Goal: Transaction & Acquisition: Book appointment/travel/reservation

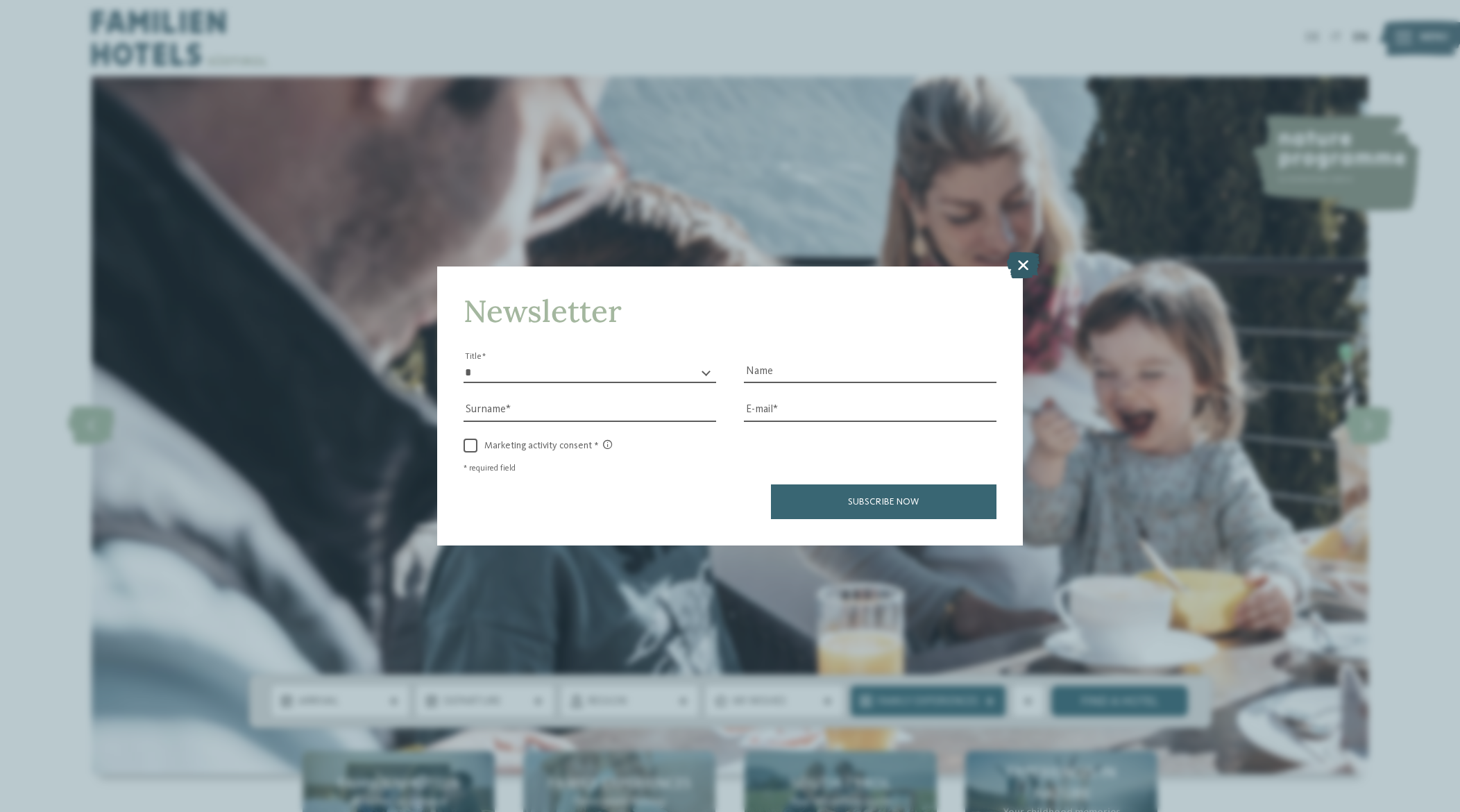
click at [1023, 261] on icon at bounding box center [1023, 265] width 33 height 26
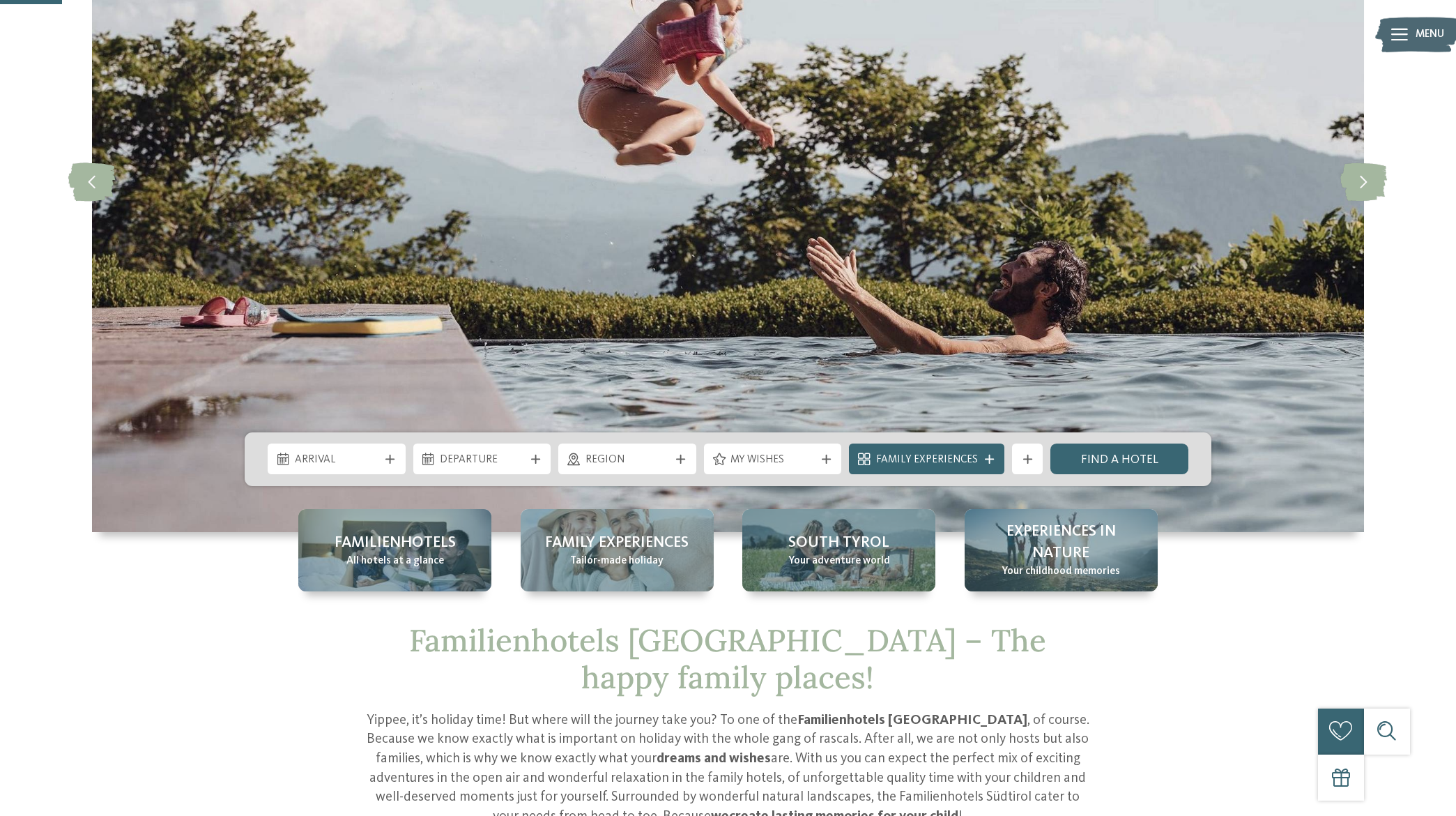
scroll to position [348, 0]
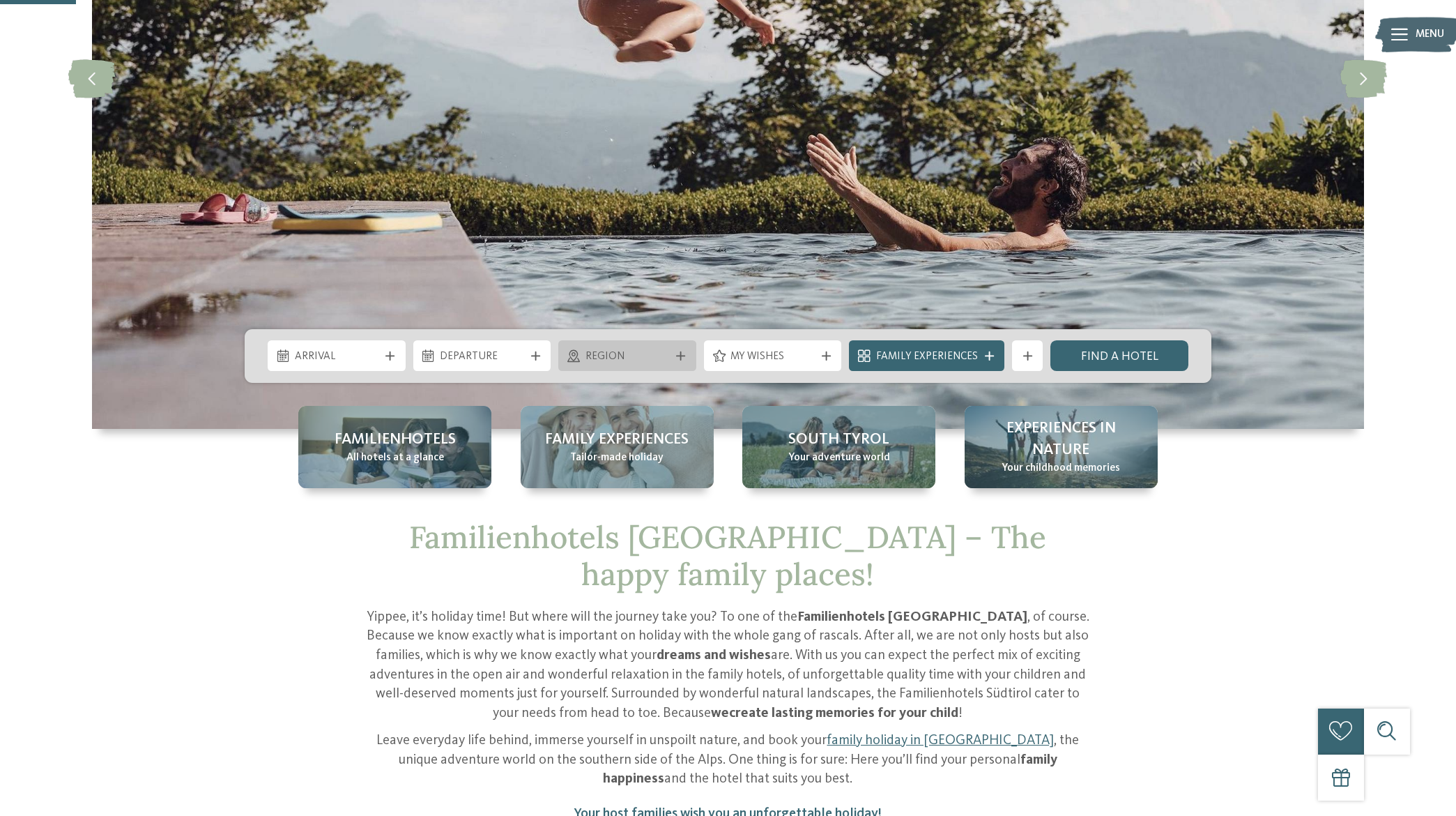
click at [635, 352] on span "Region" at bounding box center [627, 356] width 84 height 16
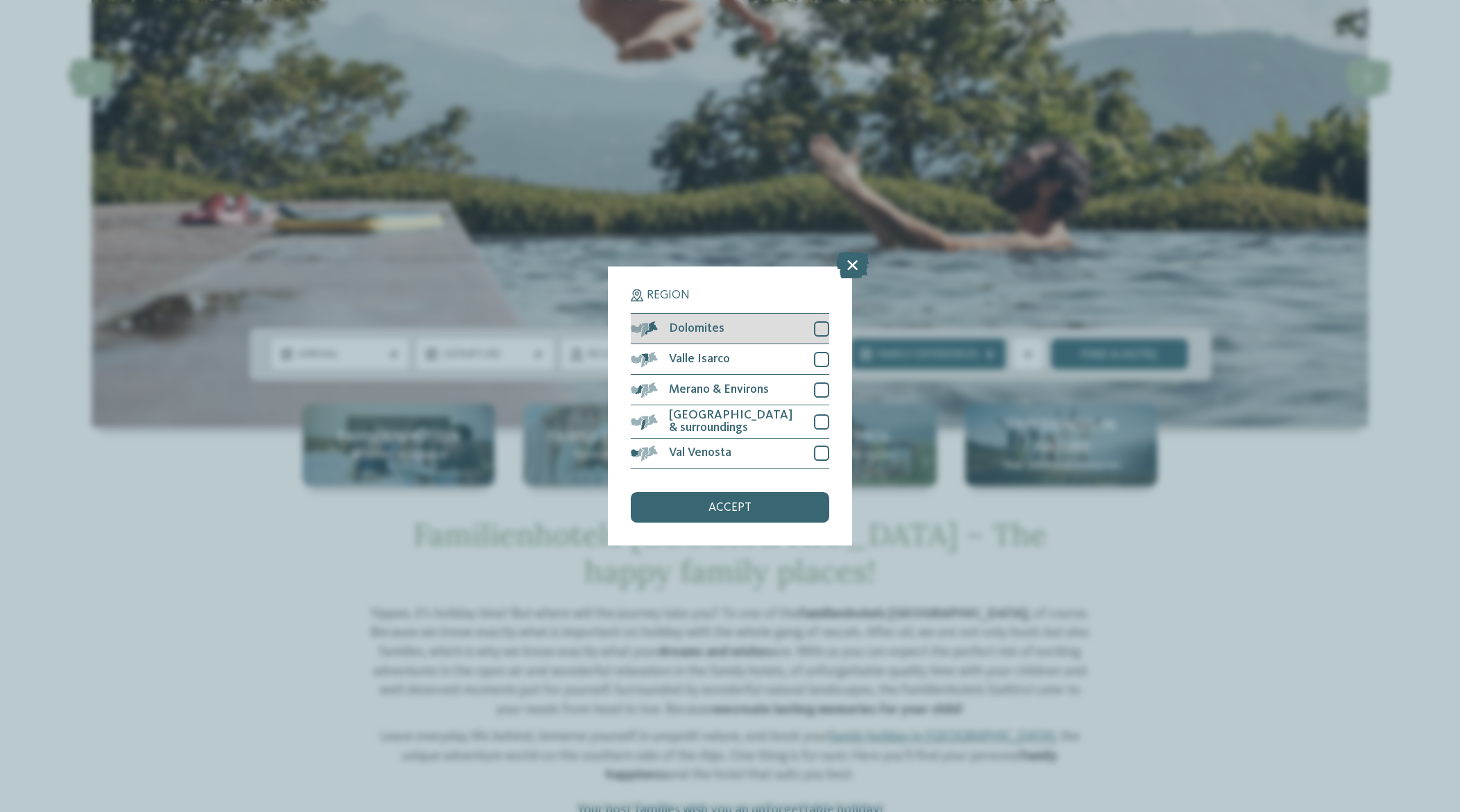
click at [670, 325] on span "Dolomites" at bounding box center [697, 328] width 55 height 12
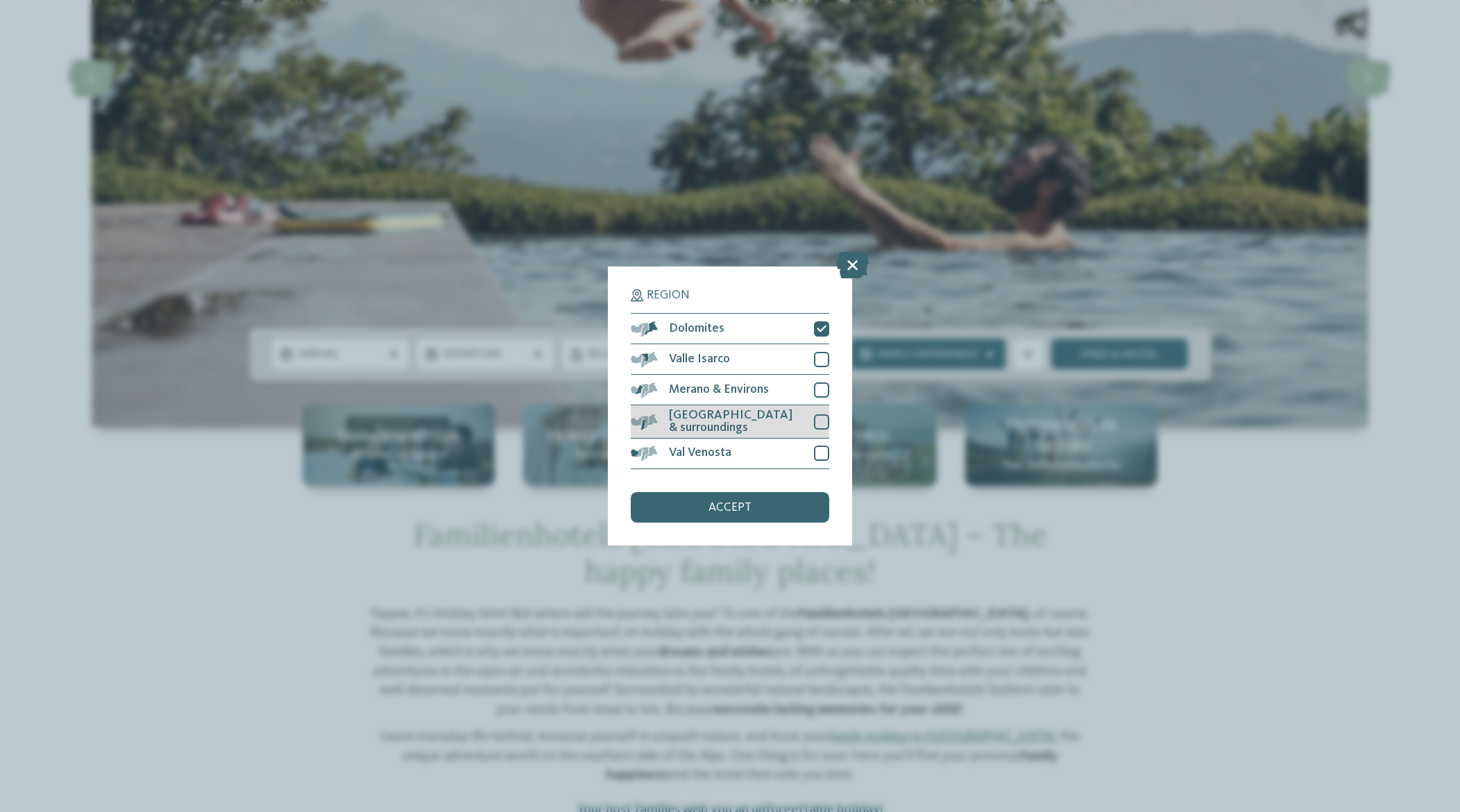
click at [702, 417] on span "[GEOGRAPHIC_DATA] & surroundings" at bounding box center [736, 421] width 134 height 24
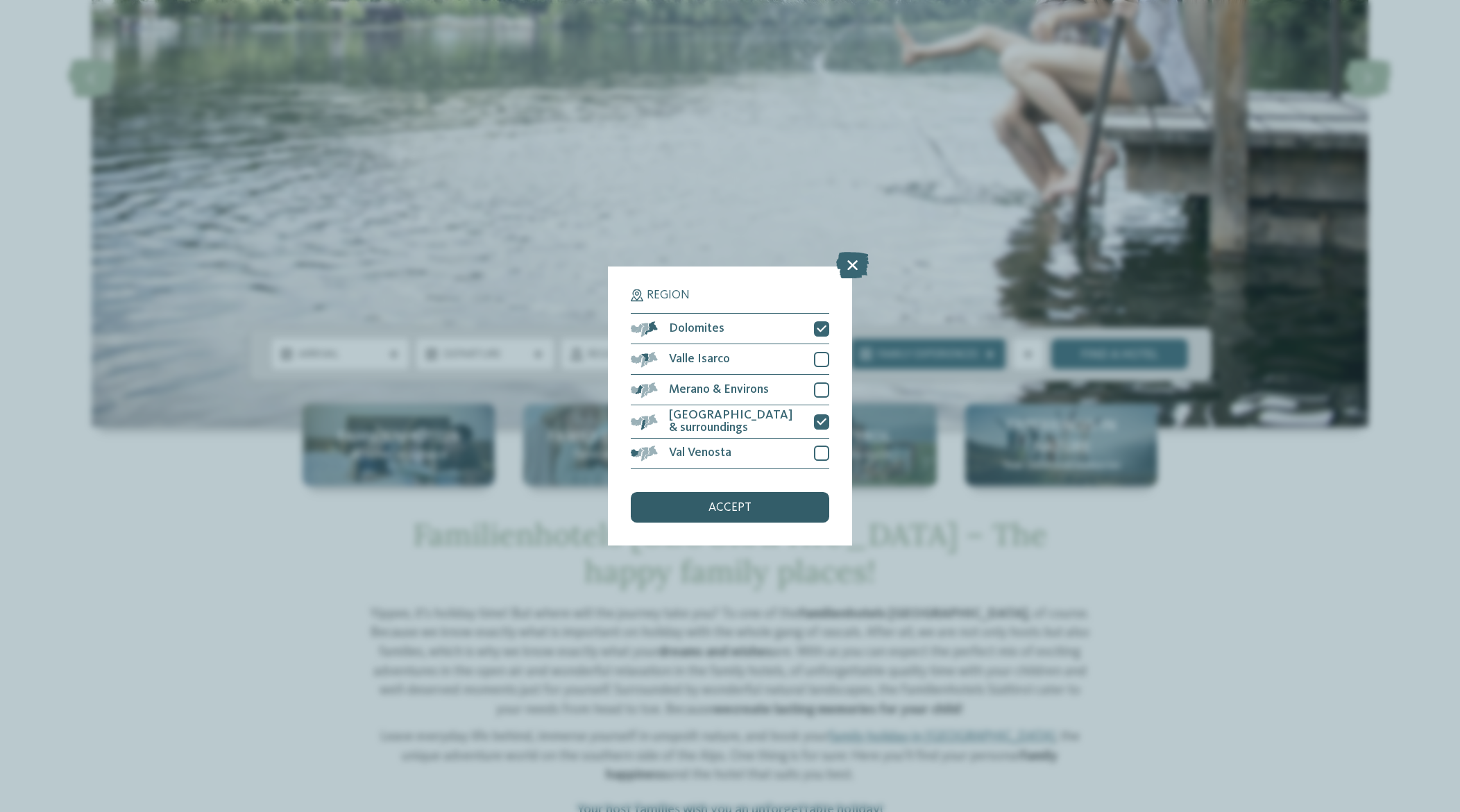
click at [721, 503] on span "accept" at bounding box center [730, 507] width 43 height 12
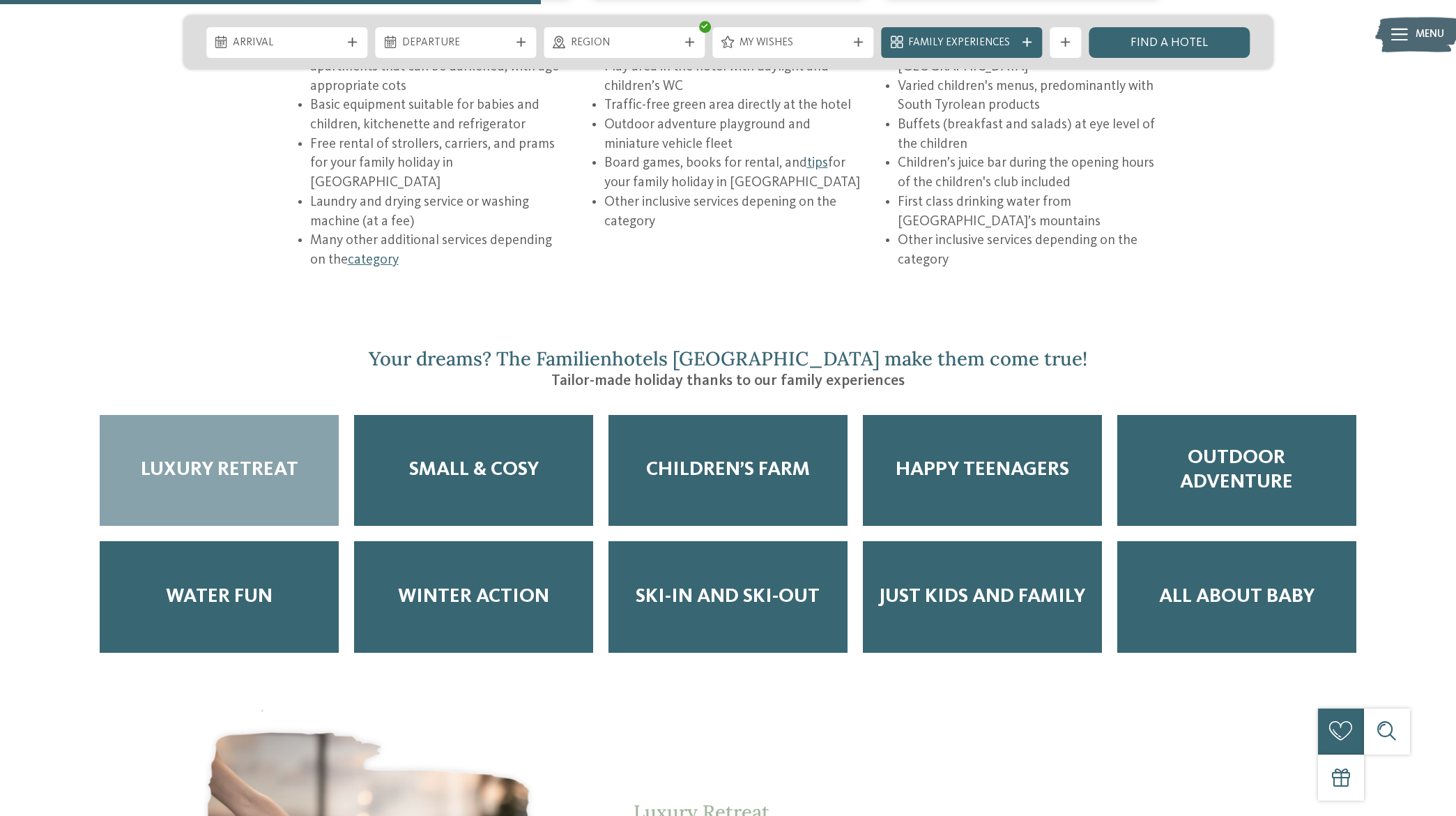
scroll to position [2510, 0]
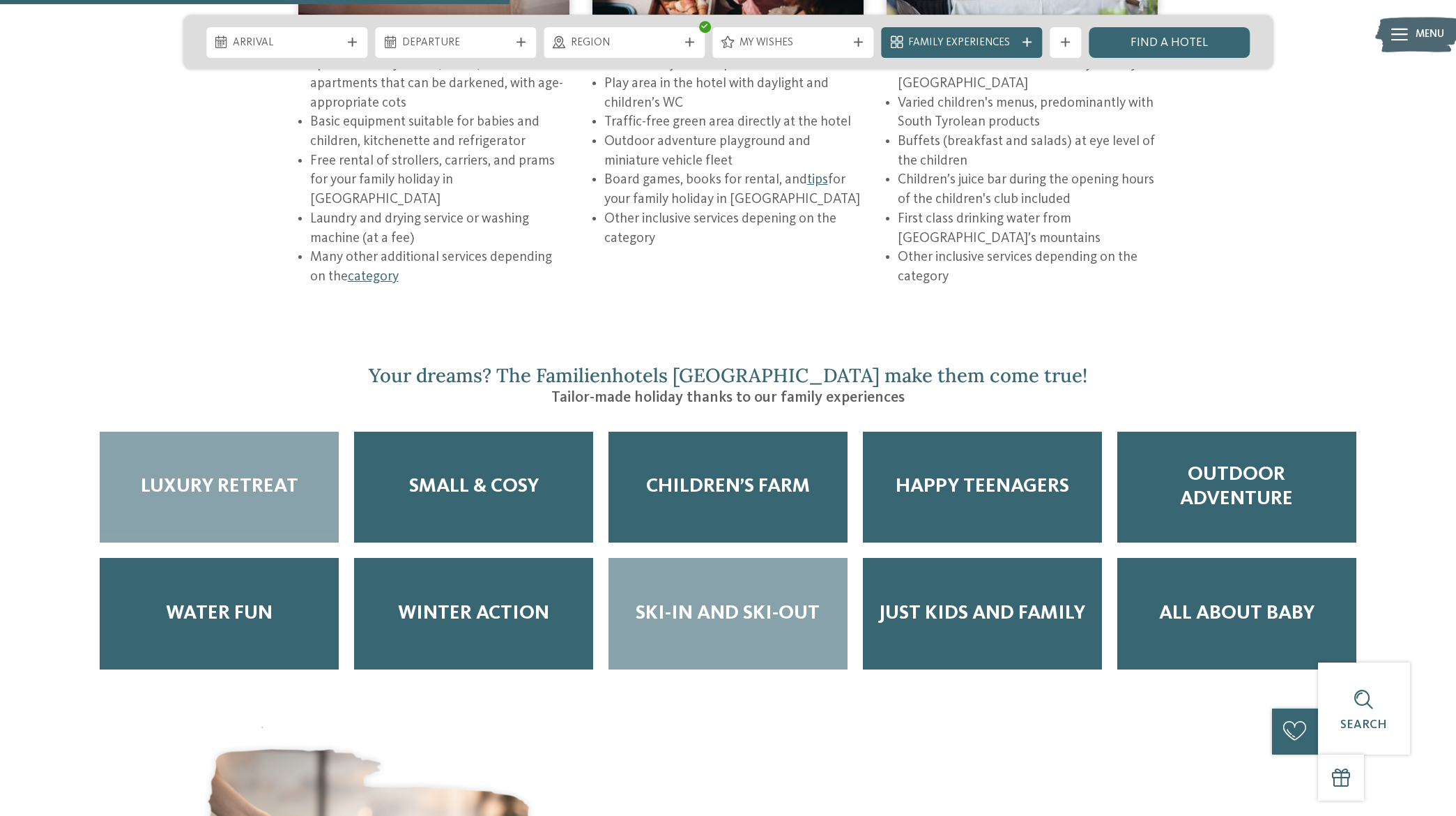
click at [755, 577] on div "Ski-in and Ski-out" at bounding box center [728, 613] width 239 height 111
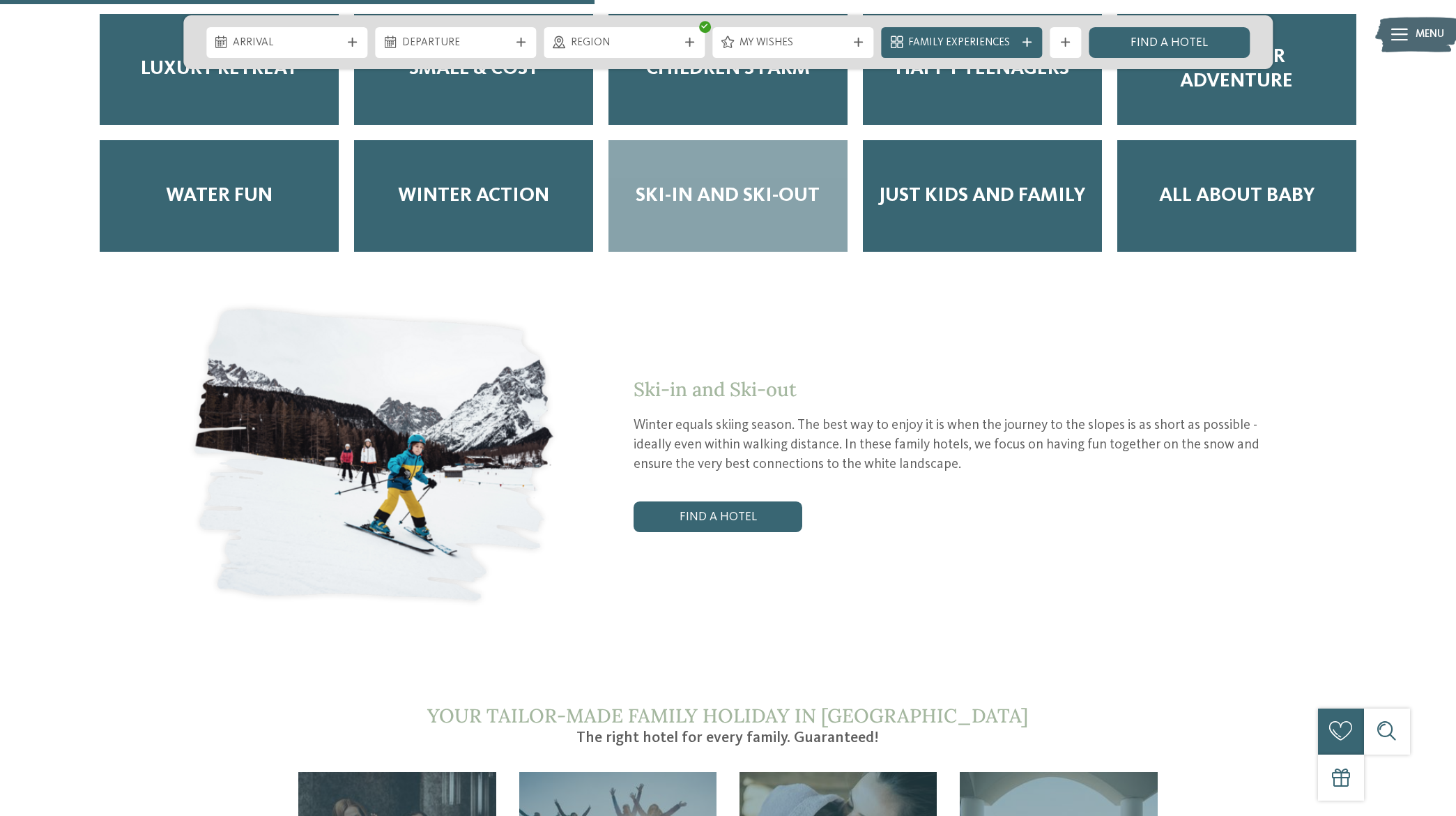
scroll to position [2928, 0]
click at [737, 500] on link "Find a hotel" at bounding box center [718, 516] width 168 height 31
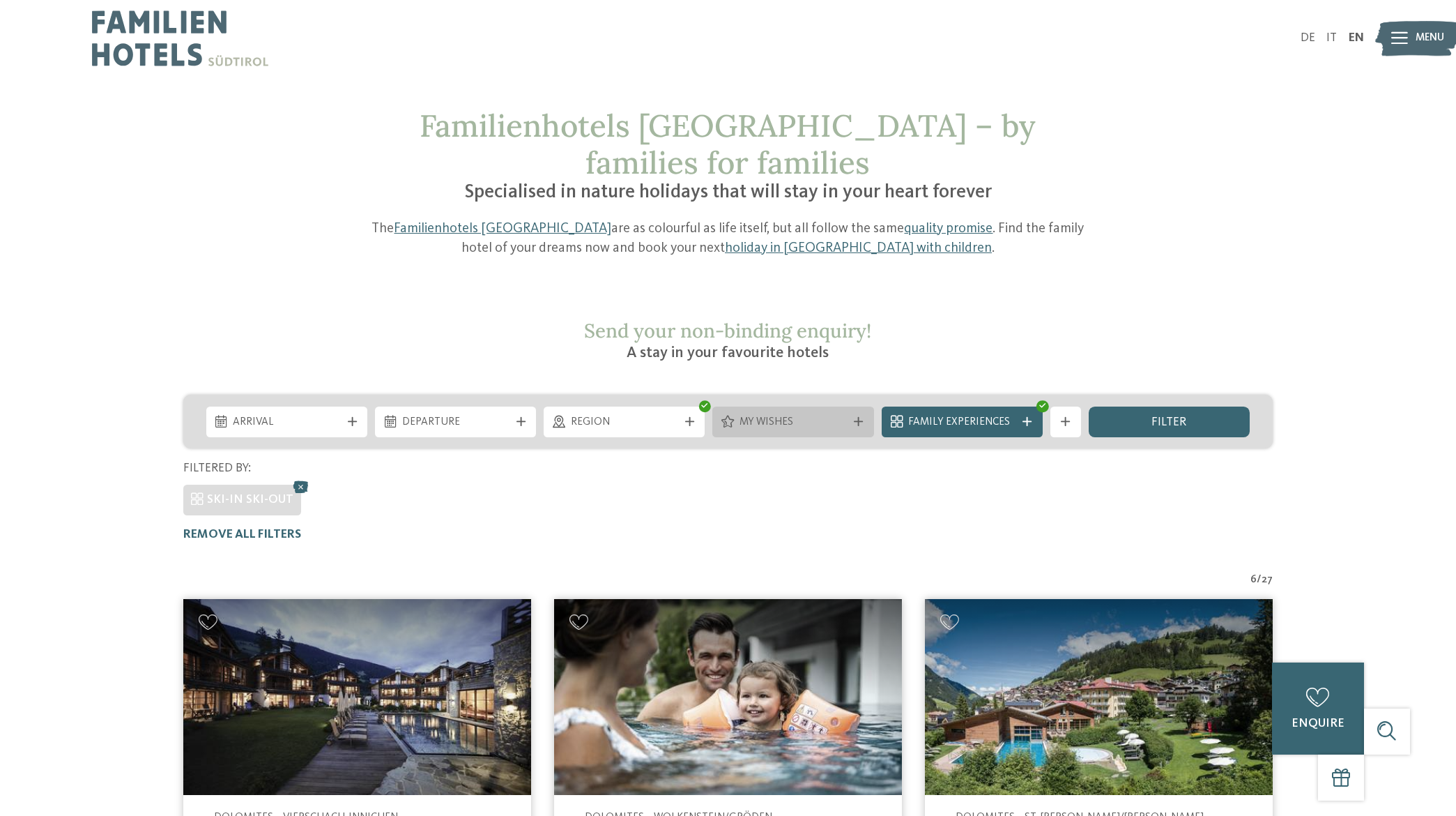
click at [827, 415] on span "My wishes" at bounding box center [793, 422] width 107 height 16
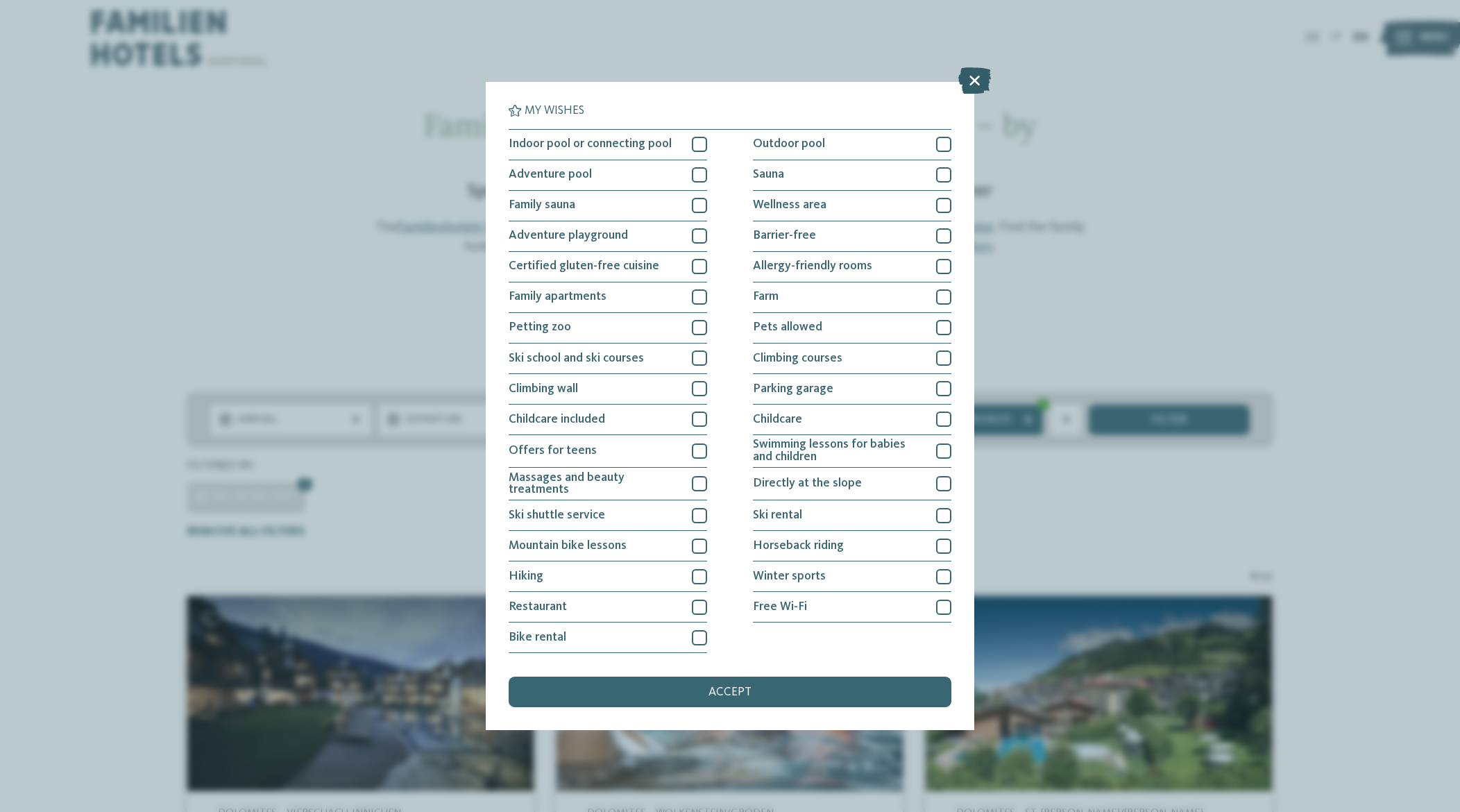
click at [979, 79] on icon at bounding box center [974, 81] width 33 height 26
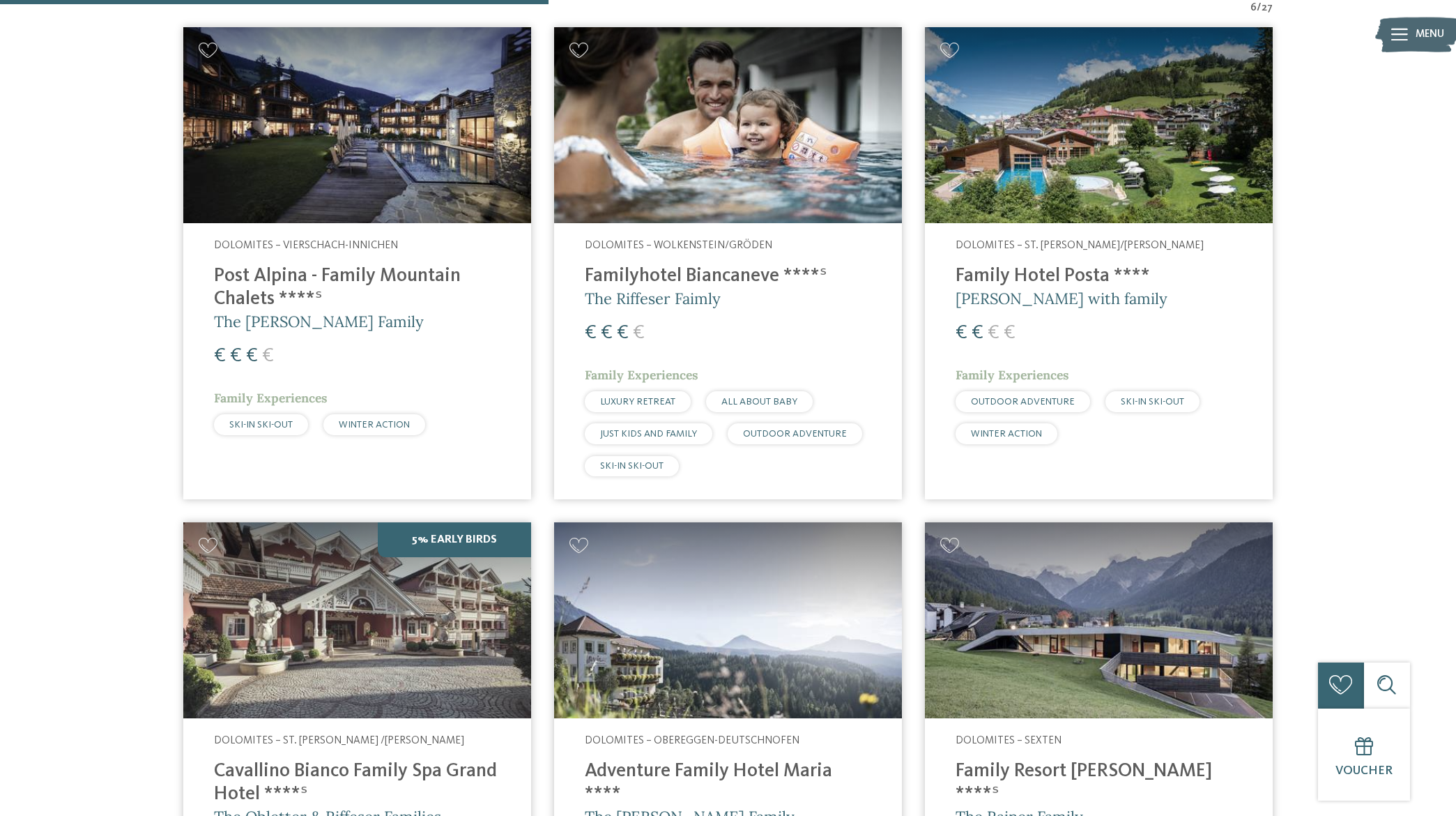
scroll to position [621, 0]
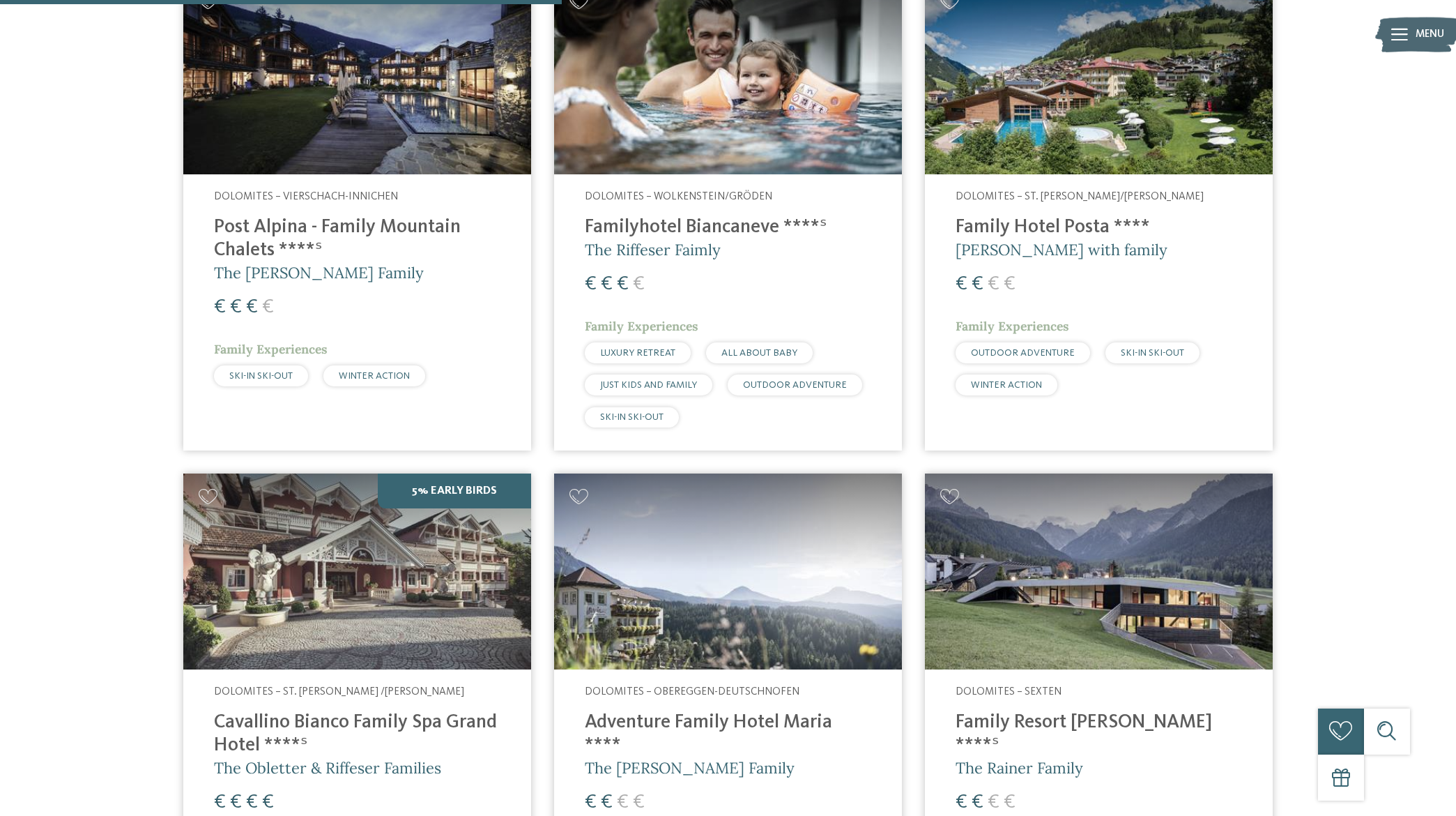
click at [300, 608] on img at bounding box center [356, 572] width 347 height 196
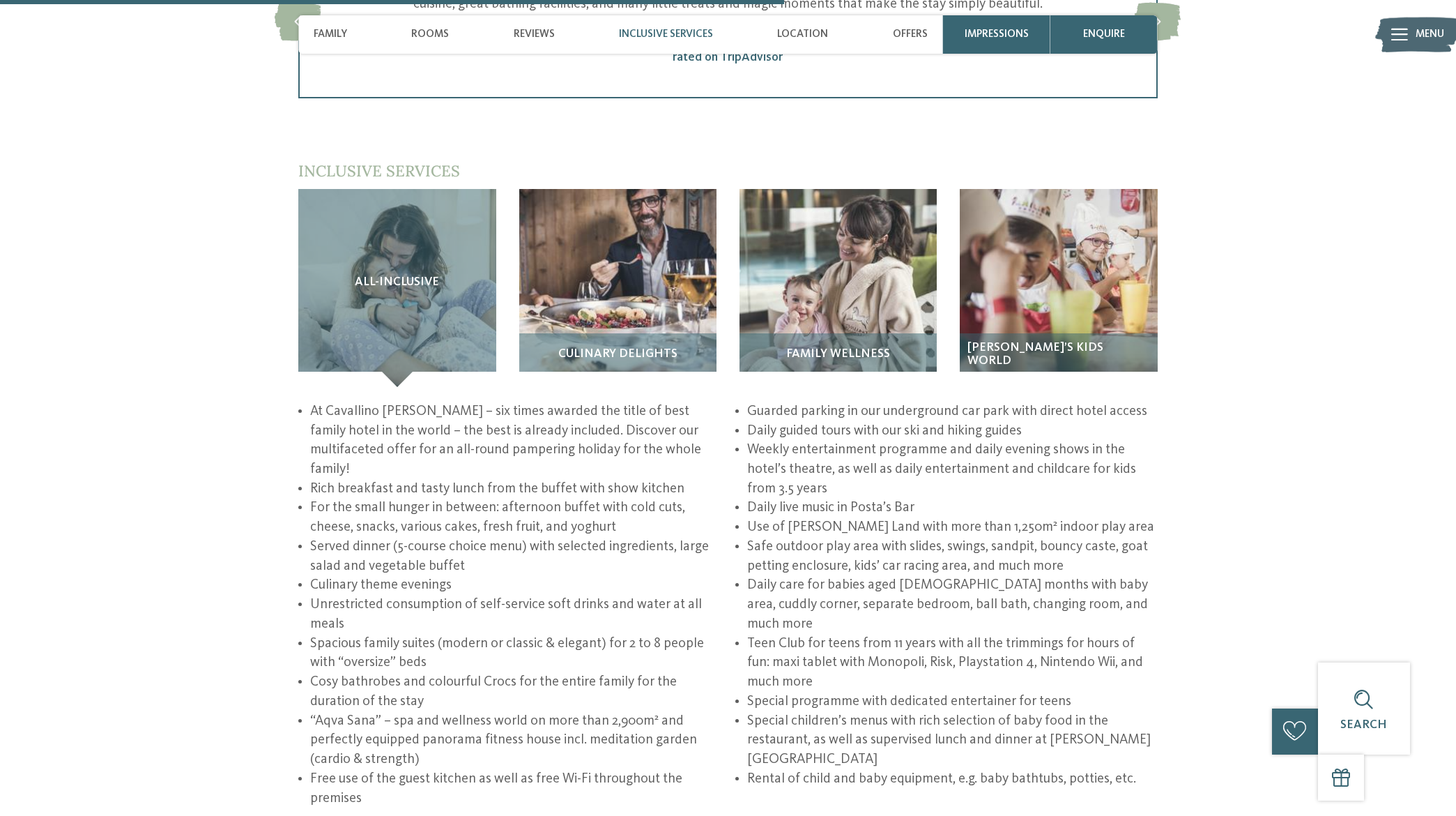
scroll to position [2161, 0]
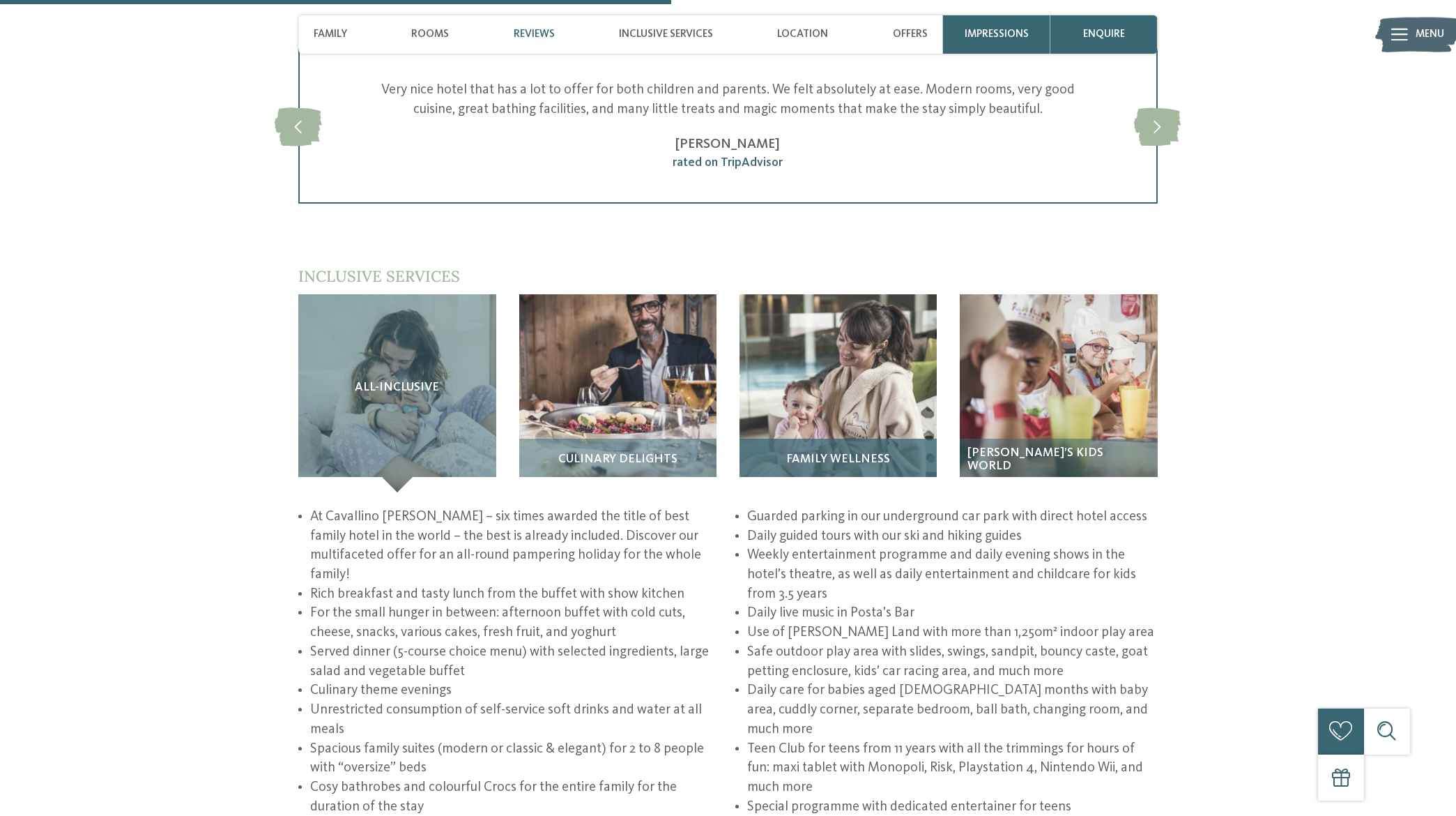
click at [831, 452] on span "Family wellness" at bounding box center [838, 459] width 104 height 13
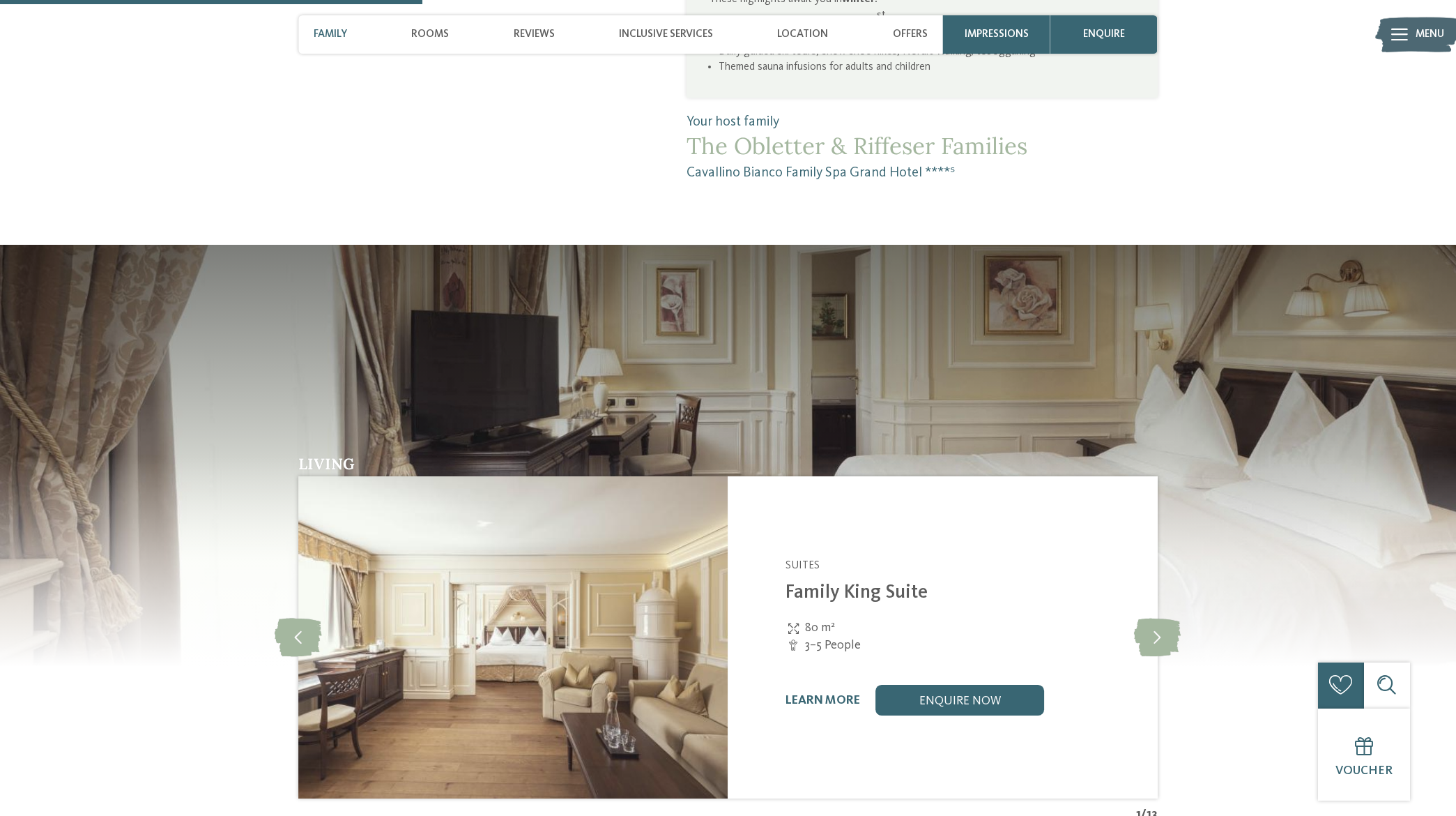
scroll to position [1325, 0]
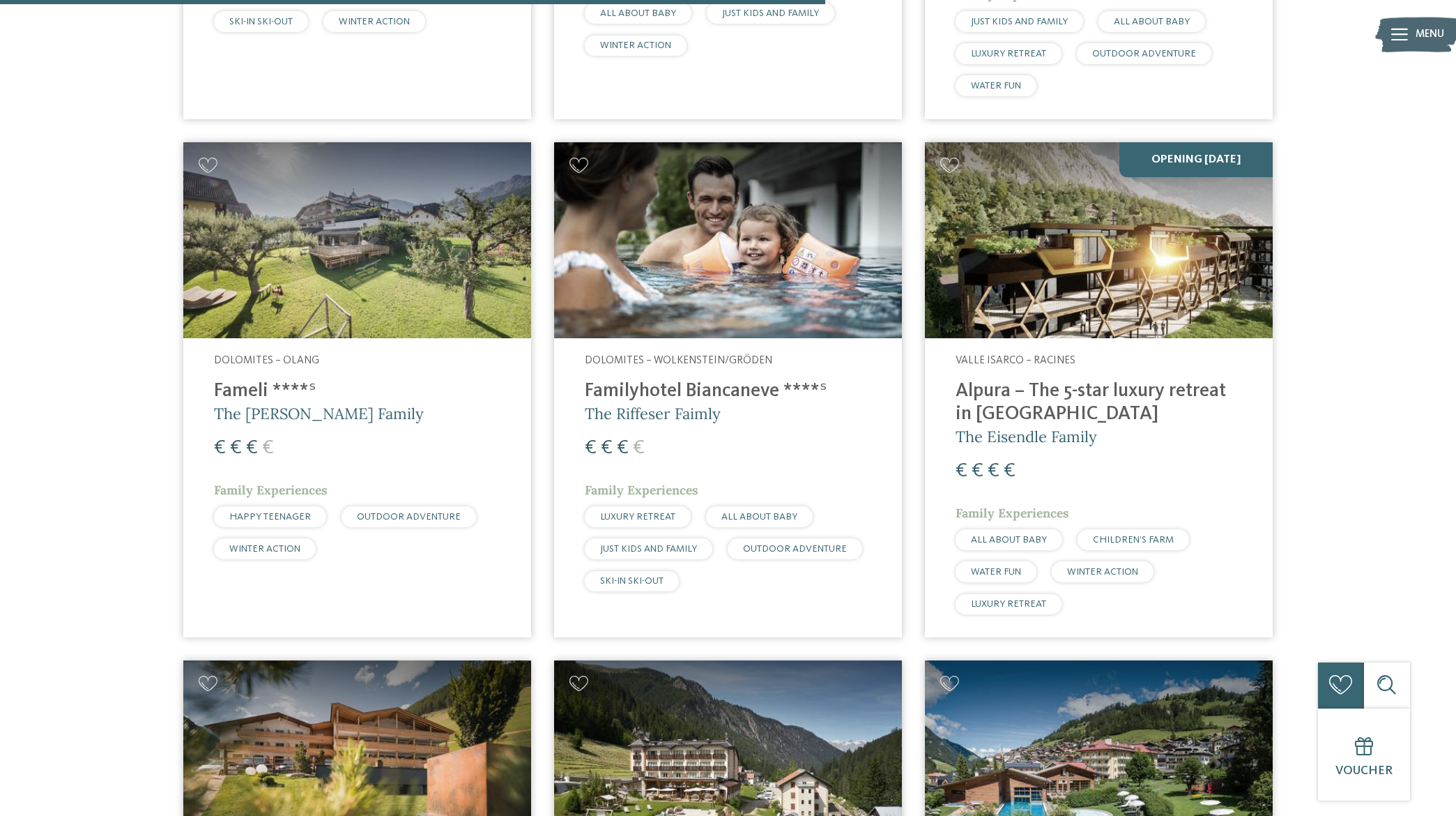
scroll to position [2928, 0]
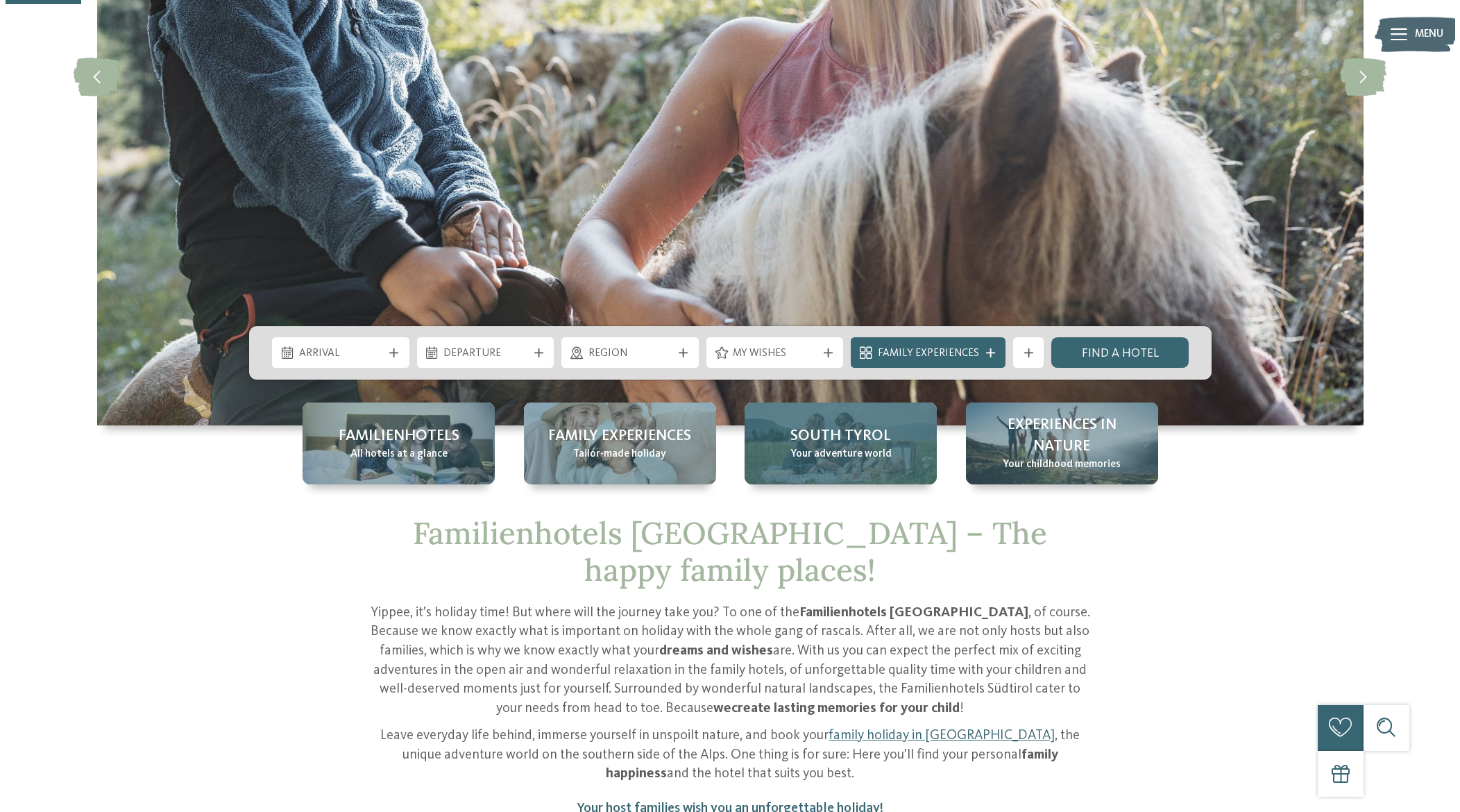
scroll to position [347, 0]
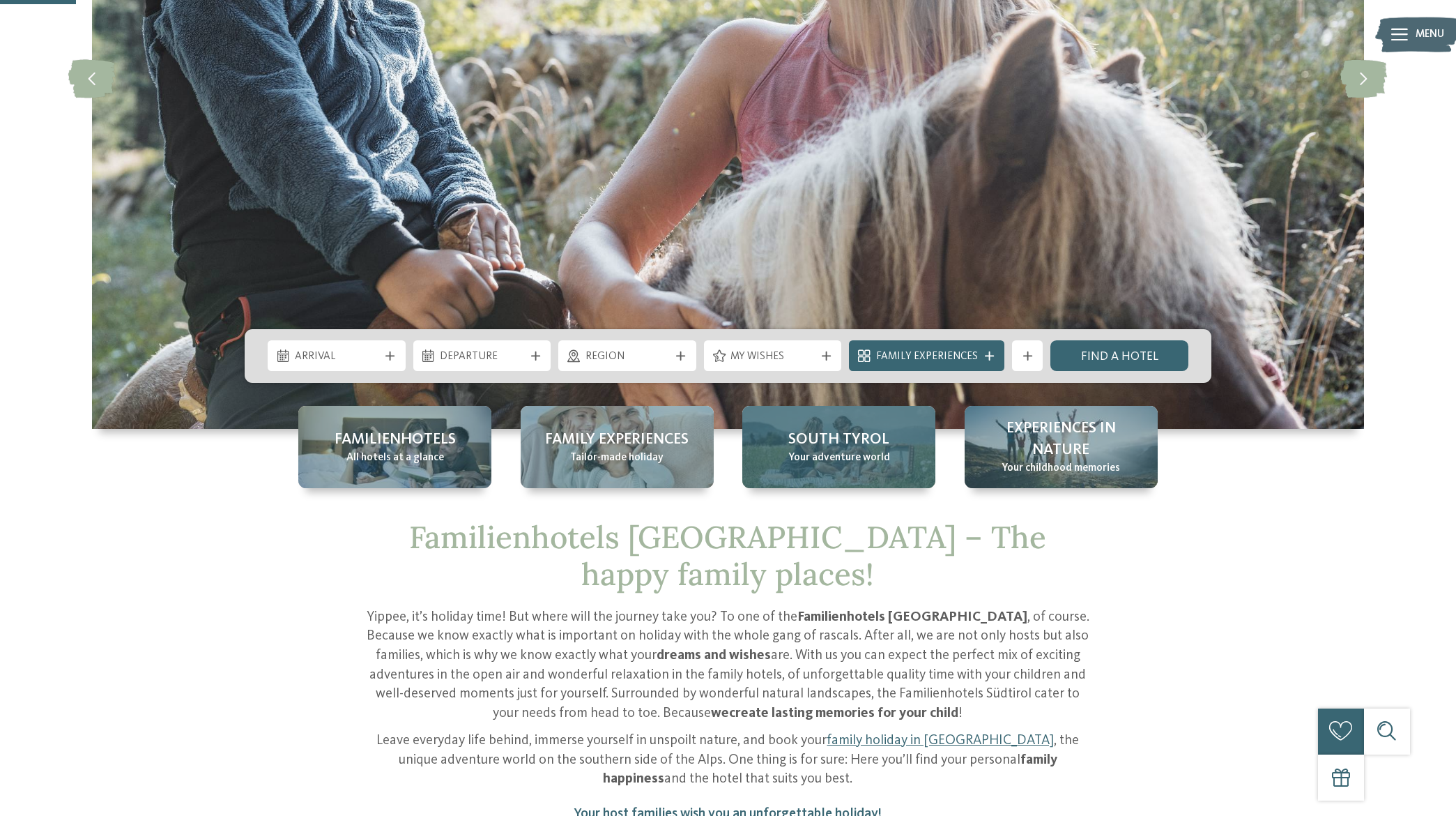
click at [846, 452] on span "Your adventure world" at bounding box center [839, 458] width 101 height 16
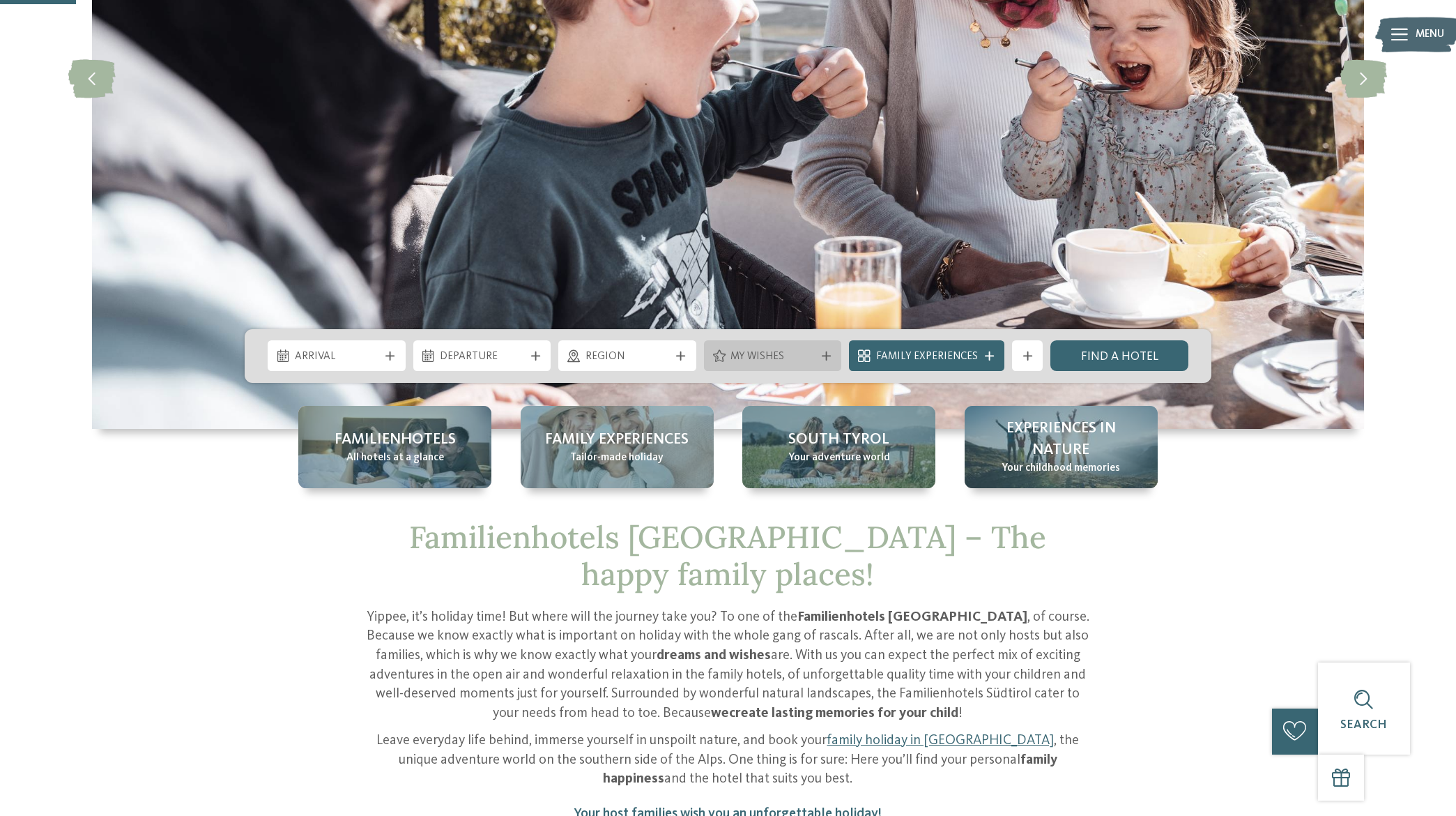
click at [721, 353] on icon at bounding box center [719, 356] width 12 height 12
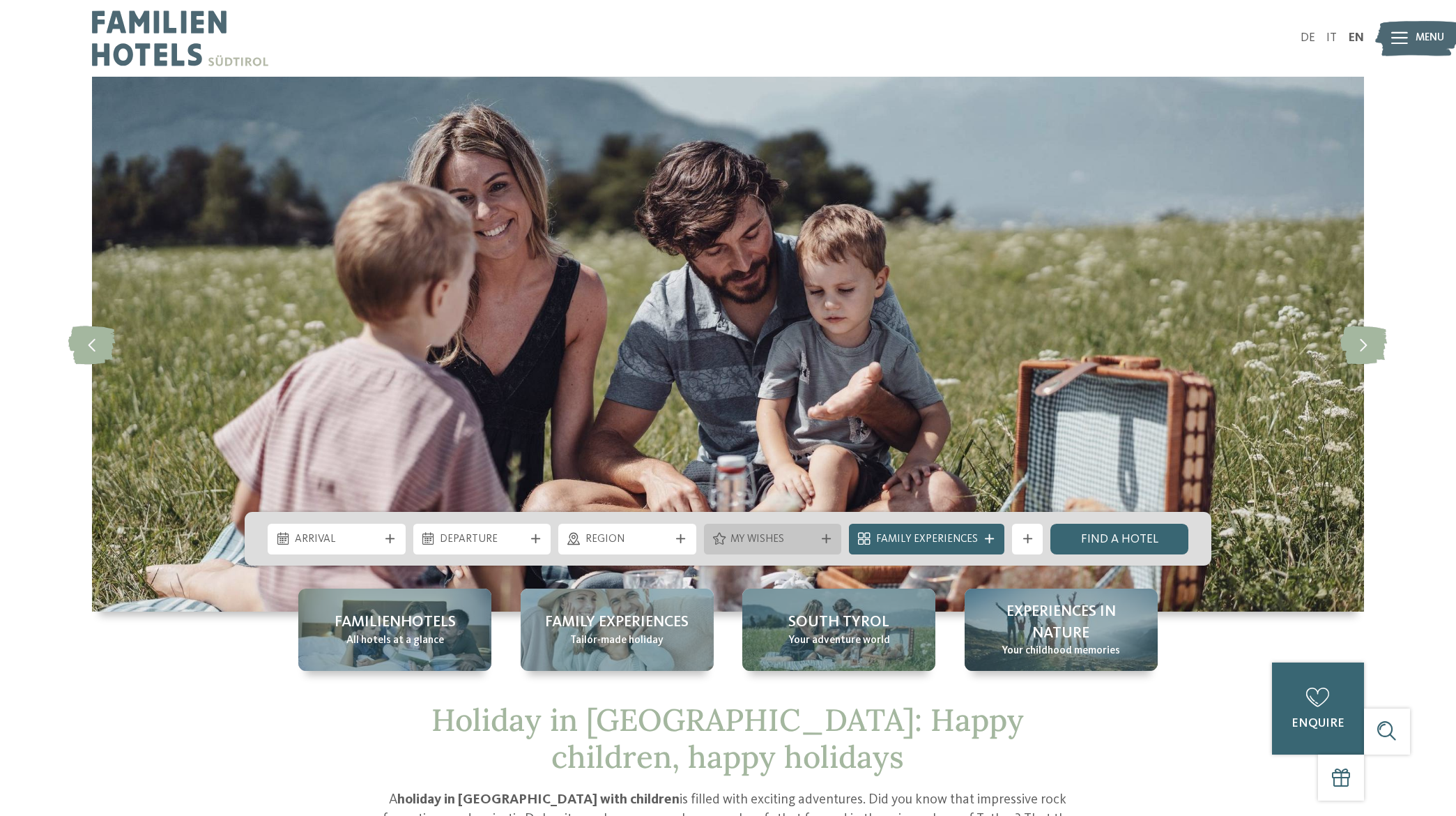
click at [750, 538] on span "My wishes" at bounding box center [773, 540] width 84 height 16
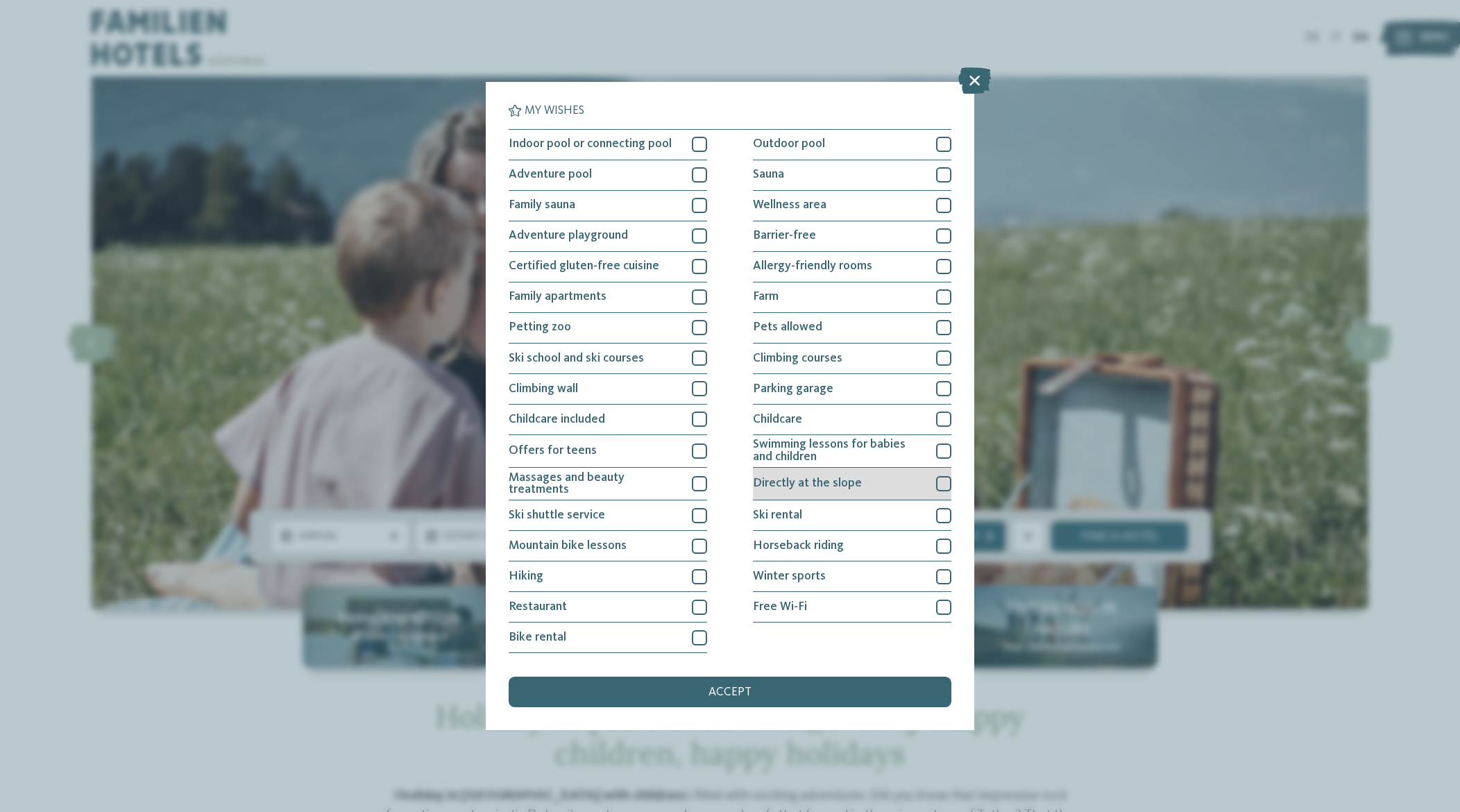
click at [946, 487] on div at bounding box center [943, 483] width 15 height 15
click at [751, 681] on div "accept" at bounding box center [730, 692] width 443 height 31
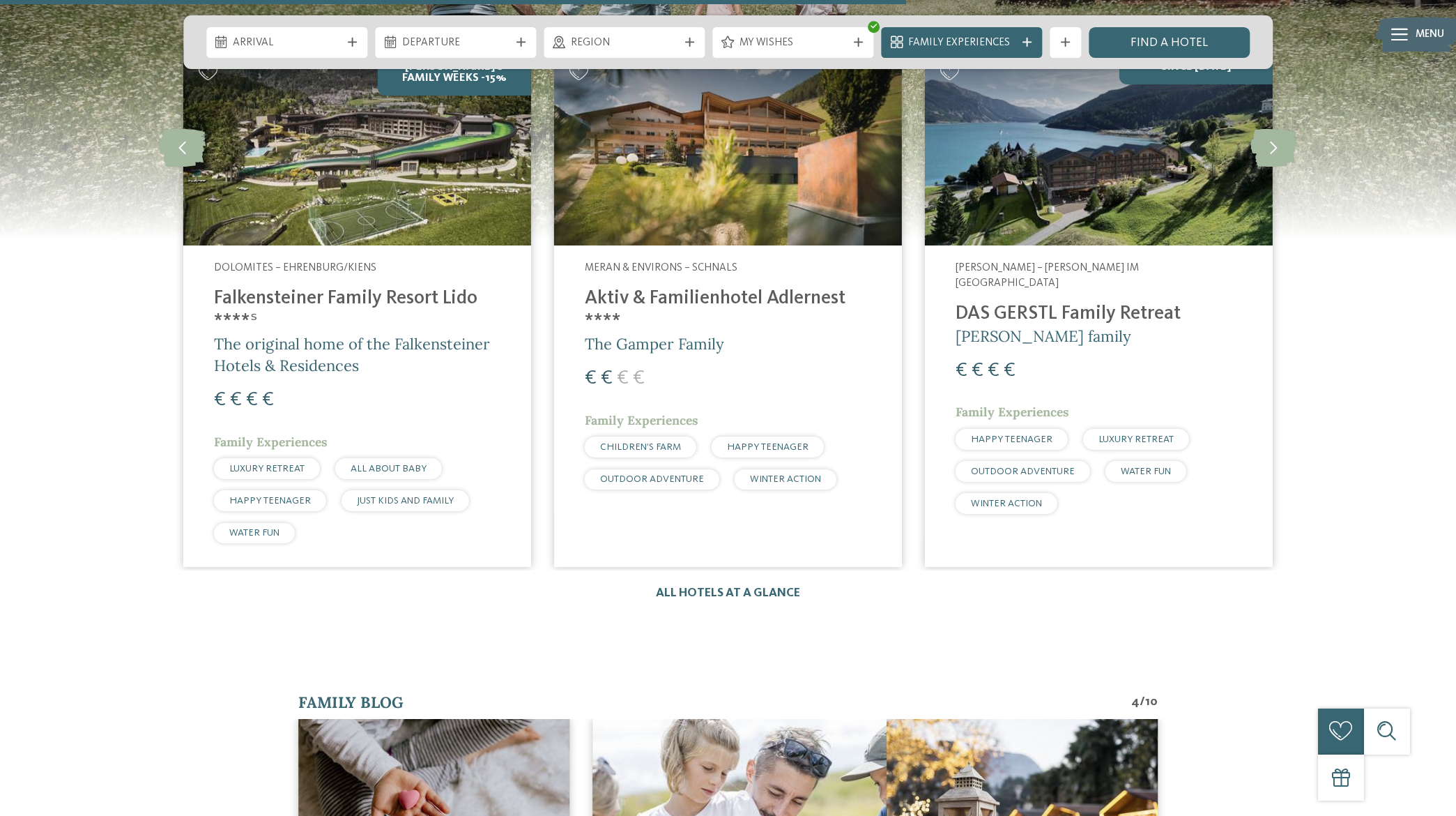
scroll to position [2370, 0]
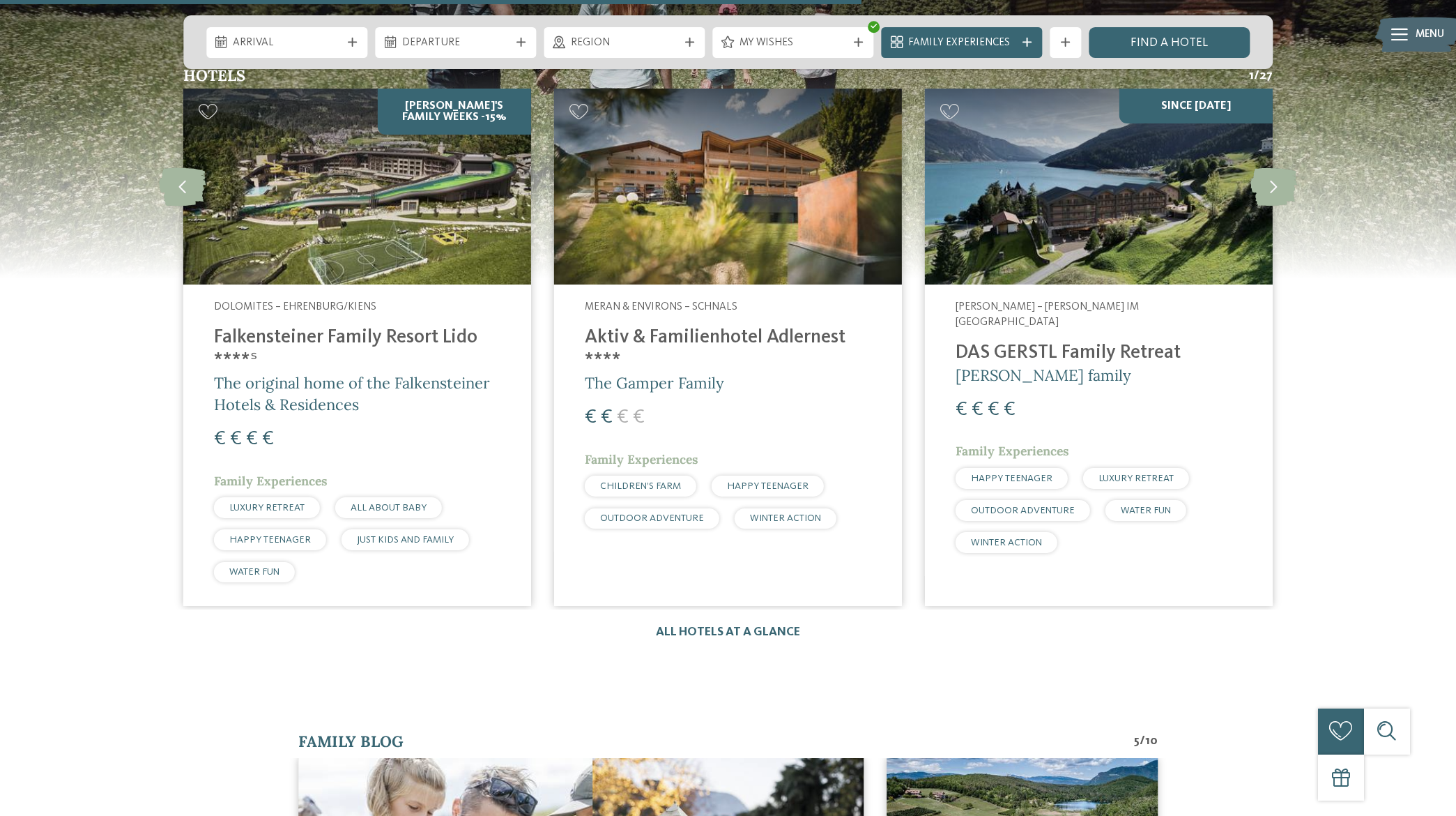
click at [394, 189] on img at bounding box center [356, 186] width 347 height 196
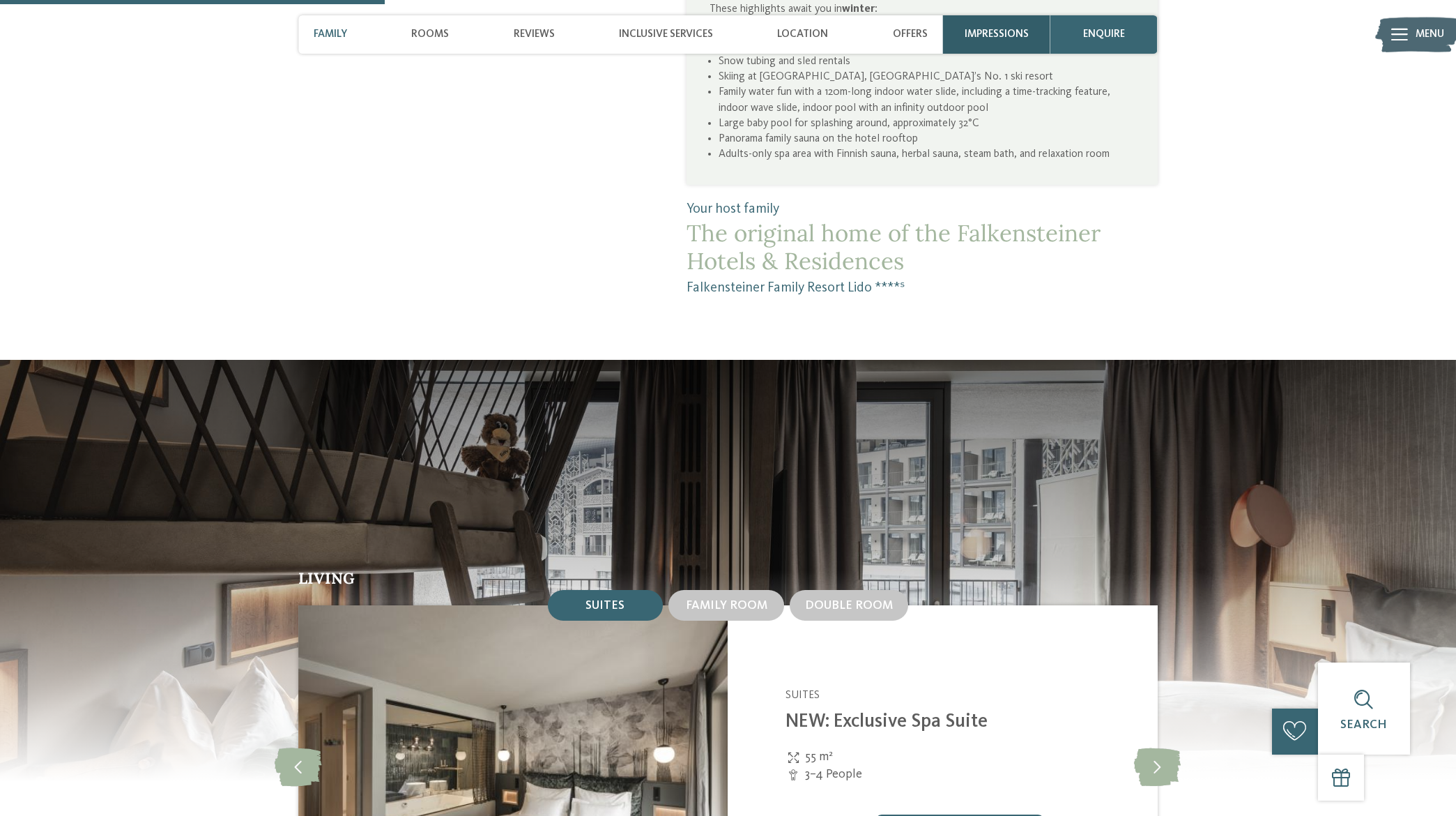
scroll to position [1255, 0]
